Goal: Task Accomplishment & Management: Use online tool/utility

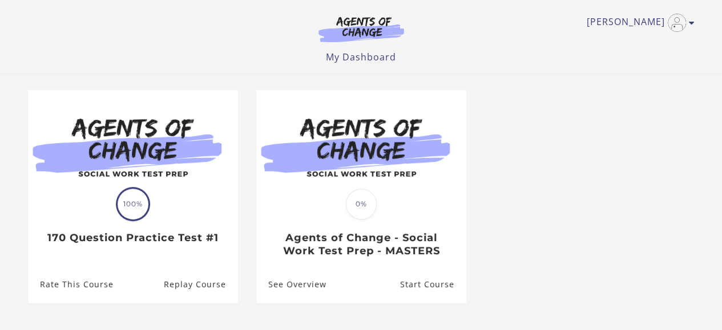
scroll to position [91, 0]
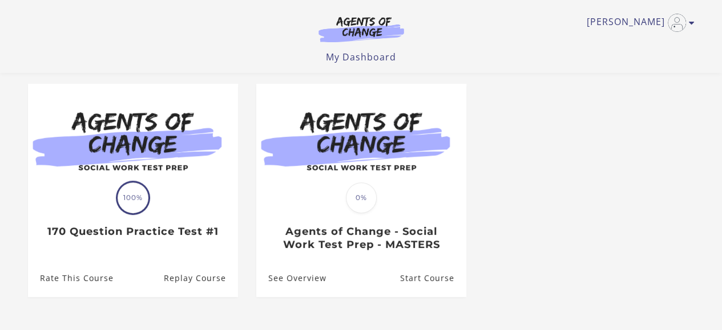
click at [187, 287] on link "Replay Course" at bounding box center [200, 278] width 74 height 37
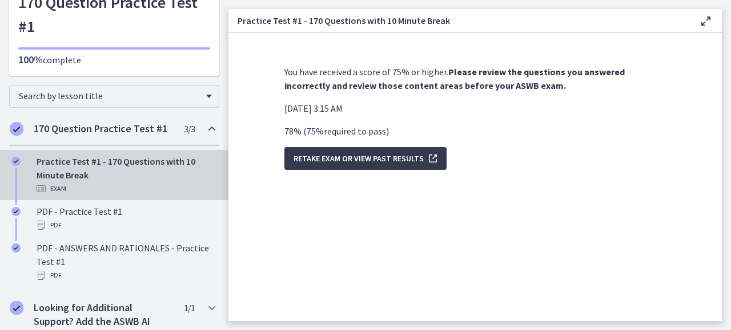
scroll to position [102, 0]
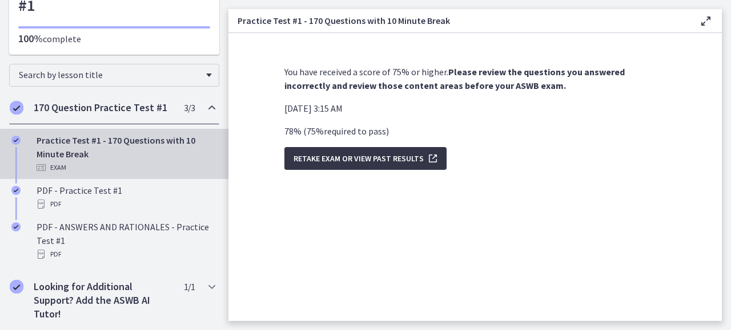
click at [349, 163] on span "Retake Exam OR View Past Results" at bounding box center [358, 159] width 130 height 14
